Goal: Task Accomplishment & Management: Manage account settings

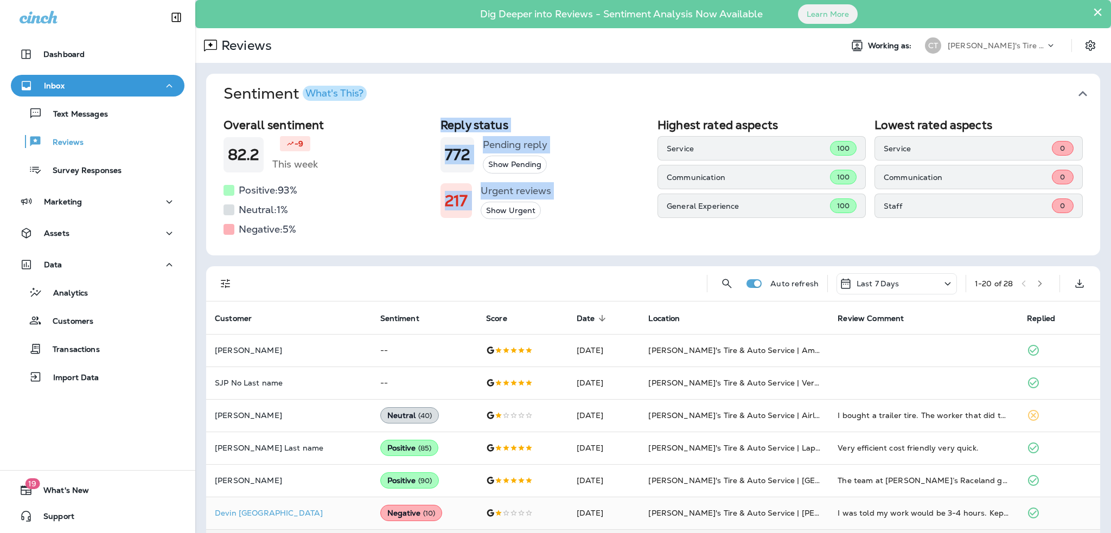
drag, startPoint x: 435, startPoint y: 123, endPoint x: 573, endPoint y: 211, distance: 163.2
click at [575, 209] on div "Overall sentiment 82.2 -9 This week Positive: 93 % Neutral: 1 % Negative: 5 % R…" at bounding box center [653, 178] width 859 height 120
click at [571, 212] on div "217 Urgent reviews Show Urgent" at bounding box center [545, 200] width 208 height 37
click at [564, 188] on div "217 Urgent reviews Show Urgent" at bounding box center [545, 200] width 208 height 37
drag, startPoint x: 550, startPoint y: 188, endPoint x: 436, endPoint y: 123, distance: 131.2
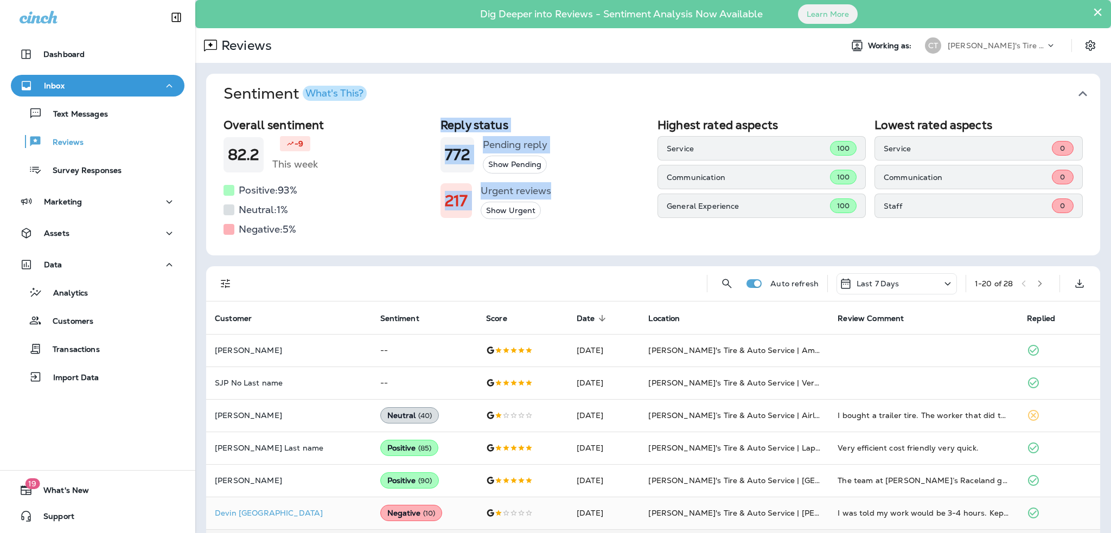
click at [436, 123] on div "Overall sentiment 82.2 -9 This week Positive: 93 % Neutral: 1 % Negative: 5 % R…" at bounding box center [653, 178] width 859 height 120
drag, startPoint x: 438, startPoint y: 123, endPoint x: 560, endPoint y: 206, distance: 147.6
click at [560, 206] on div "Overall sentiment 82.2 -9 This week Positive: 93 % Neutral: 1 % Negative: 5 % R…" at bounding box center [653, 178] width 859 height 120
click at [560, 212] on div "217 Urgent reviews Show Urgent" at bounding box center [545, 200] width 208 height 37
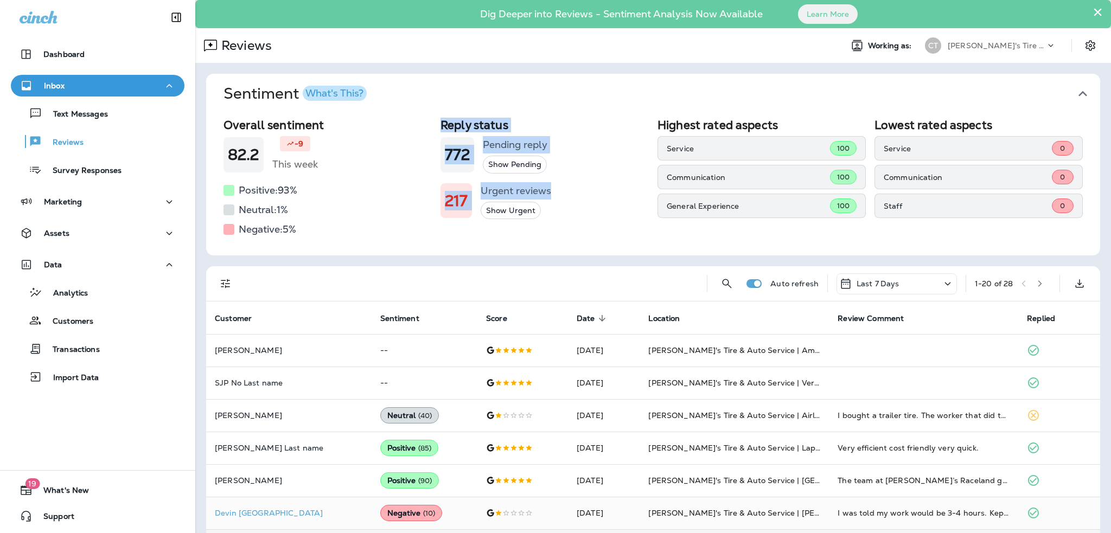
drag, startPoint x: 563, startPoint y: 193, endPoint x: 441, endPoint y: 118, distance: 143.2
click at [441, 118] on div "Reply status 772 Pending reply Show Pending 217 Urgent reviews Show Urgent" at bounding box center [545, 178] width 208 height 120
click at [441, 120] on h2 "Reply status" at bounding box center [545, 125] width 208 height 14
drag, startPoint x: 438, startPoint y: 121, endPoint x: 551, endPoint y: 213, distance: 145.4
click at [551, 213] on div "Reply status 772 Pending reply Show Pending 217 Urgent reviews Show Urgent" at bounding box center [545, 178] width 208 height 120
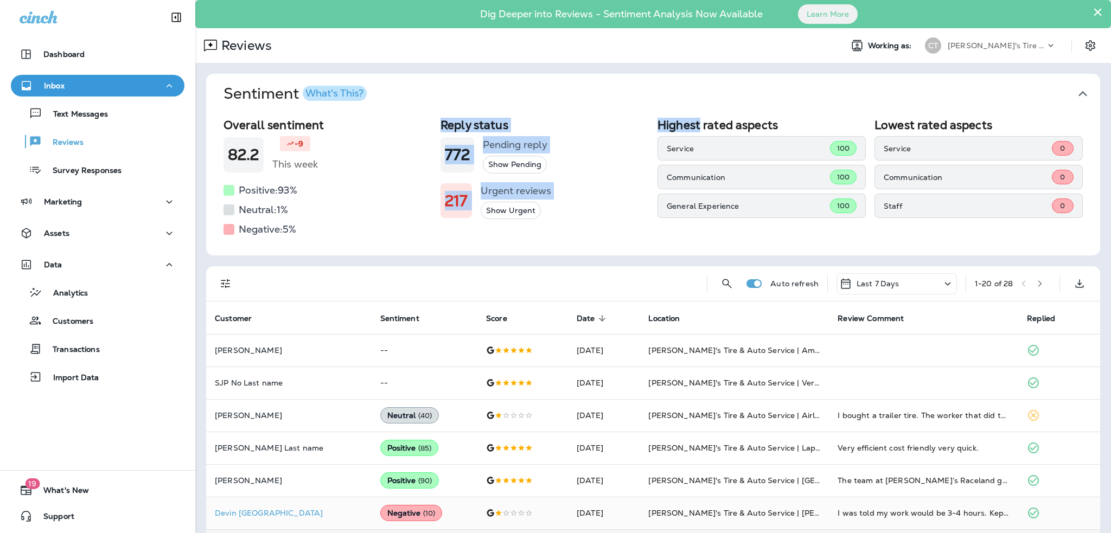
click at [551, 213] on div "217 Urgent reviews Show Urgent" at bounding box center [545, 200] width 208 height 37
drag, startPoint x: 554, startPoint y: 189, endPoint x: 438, endPoint y: 120, distance: 134.3
click at [441, 120] on div "Reply status 772 Pending reply Show Pending 217 Urgent reviews Show Urgent" at bounding box center [545, 178] width 208 height 120
click at [441, 120] on h2 "Reply status" at bounding box center [545, 125] width 208 height 14
drag, startPoint x: 438, startPoint y: 120, endPoint x: 547, endPoint y: 183, distance: 125.9
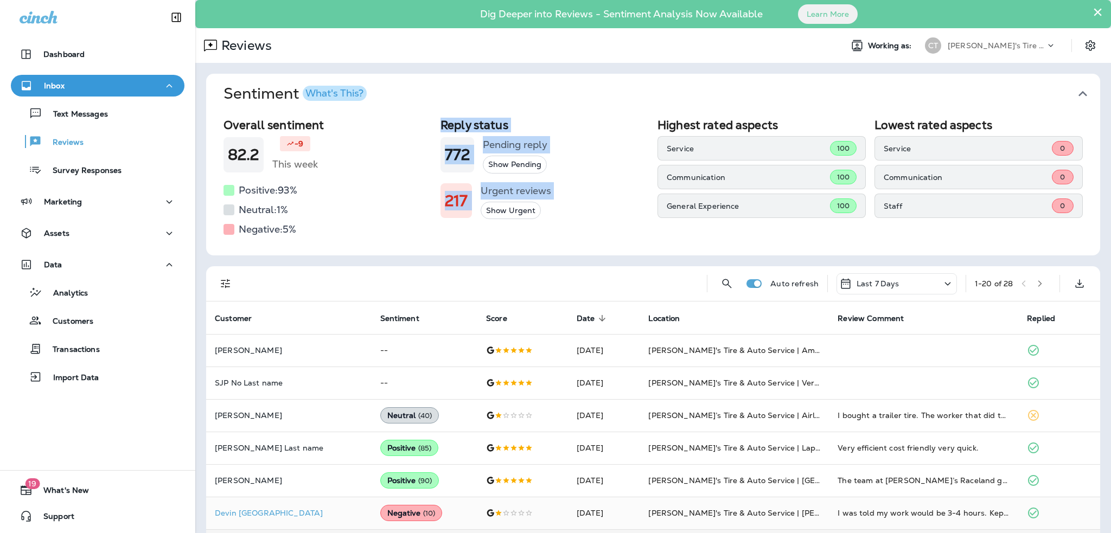
click at [547, 183] on div "Reply status 772 Pending reply Show Pending 217 Urgent reviews Show Urgent" at bounding box center [545, 178] width 208 height 120
click at [562, 195] on div "217 Urgent reviews Show Urgent" at bounding box center [545, 200] width 208 height 37
drag, startPoint x: 560, startPoint y: 195, endPoint x: 438, endPoint y: 116, distance: 144.8
click at [438, 116] on div "Overall sentiment 82.2 -9 This week Positive: 93 % Neutral: 1 % Negative: 5 % R…" at bounding box center [653, 185] width 894 height 142
click at [436, 121] on div "Overall sentiment 82.2 -9 This week Positive: 93 % Neutral: 1 % Negative: 5 % R…" at bounding box center [653, 178] width 859 height 120
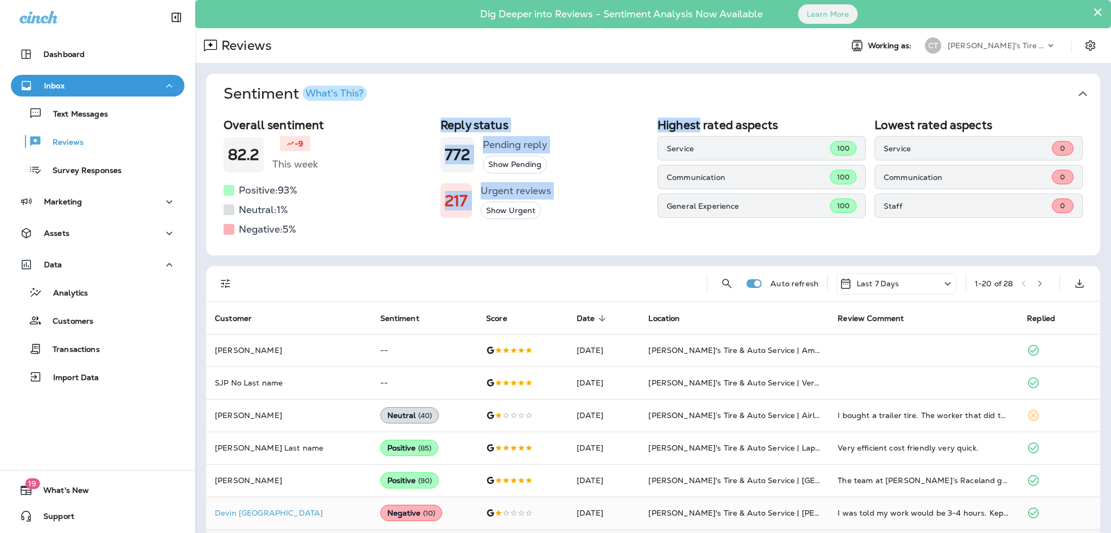
drag, startPoint x: 489, startPoint y: 146, endPoint x: 540, endPoint y: 205, distance: 78.1
click at [540, 205] on div "Overall sentiment 82.2 -9 This week Positive: 93 % Neutral: 1 % Negative: 5 % R…" at bounding box center [653, 178] width 859 height 120
click at [559, 197] on div "217 Urgent reviews Show Urgent" at bounding box center [545, 200] width 208 height 37
